Goal: Information Seeking & Learning: Learn about a topic

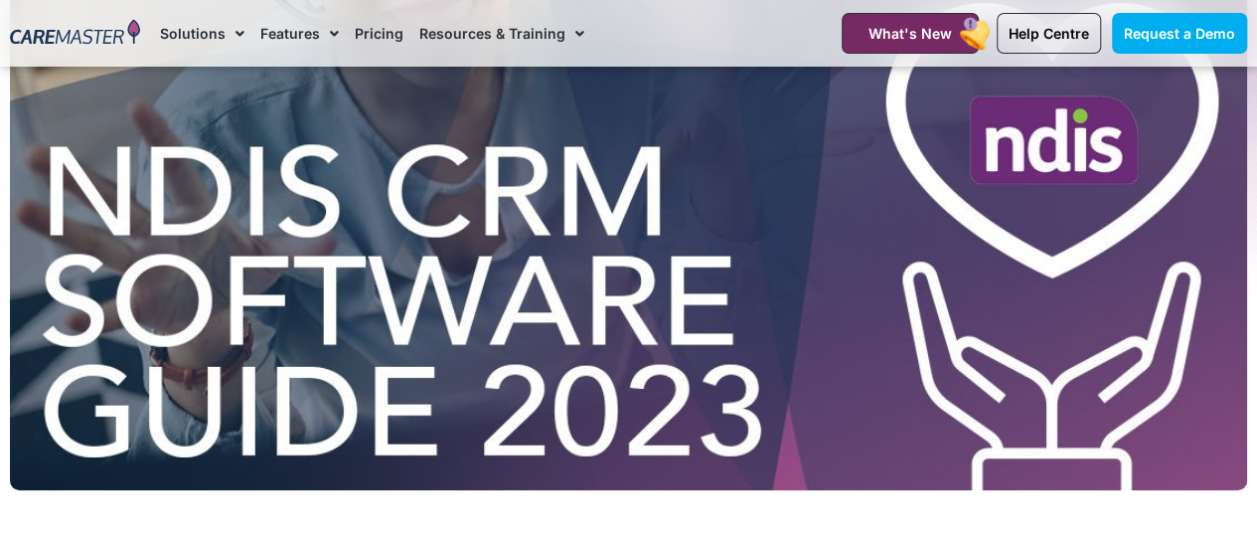
scroll to position [596, 0]
